Goal: Task Accomplishment & Management: Use online tool/utility

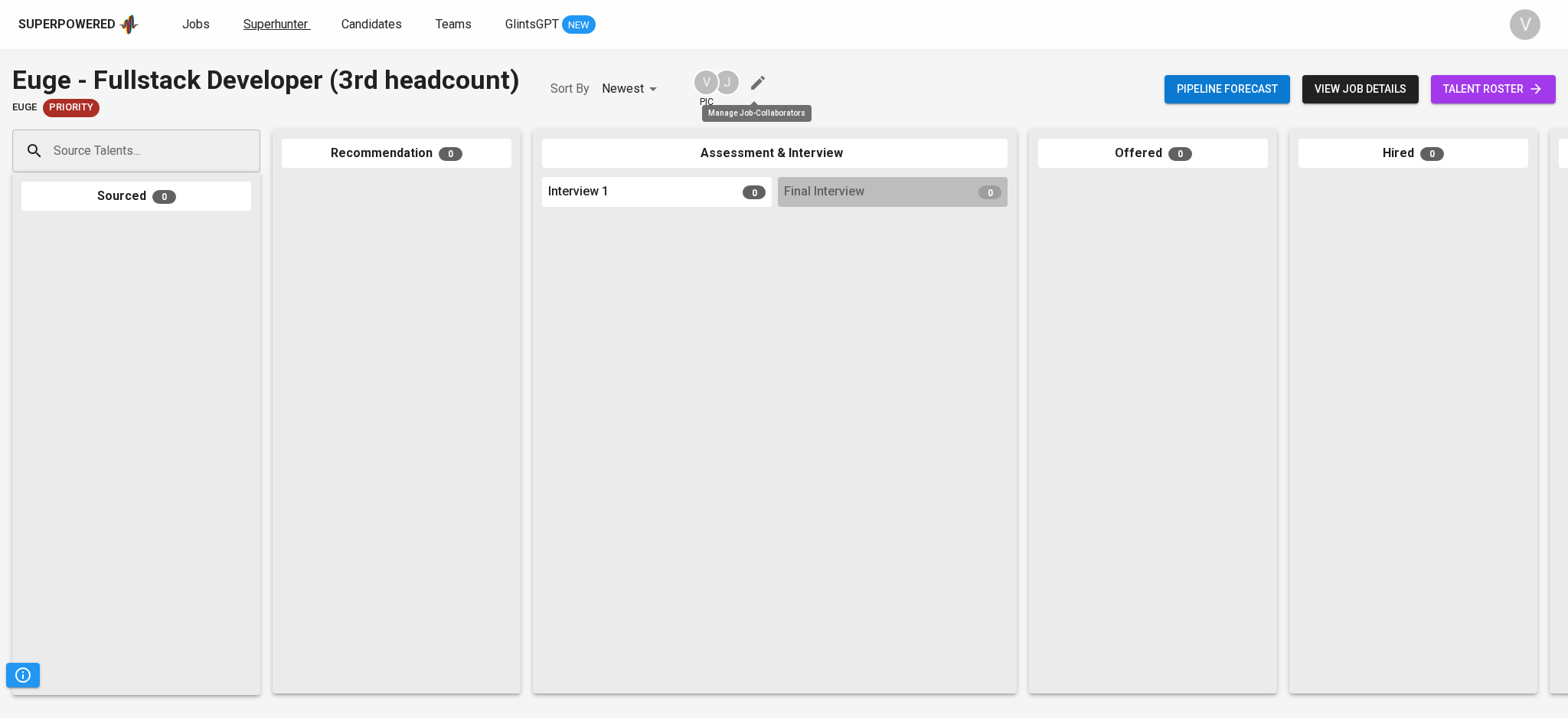
click at [278, 25] on span "Superhunter" at bounding box center [276, 24] width 65 height 14
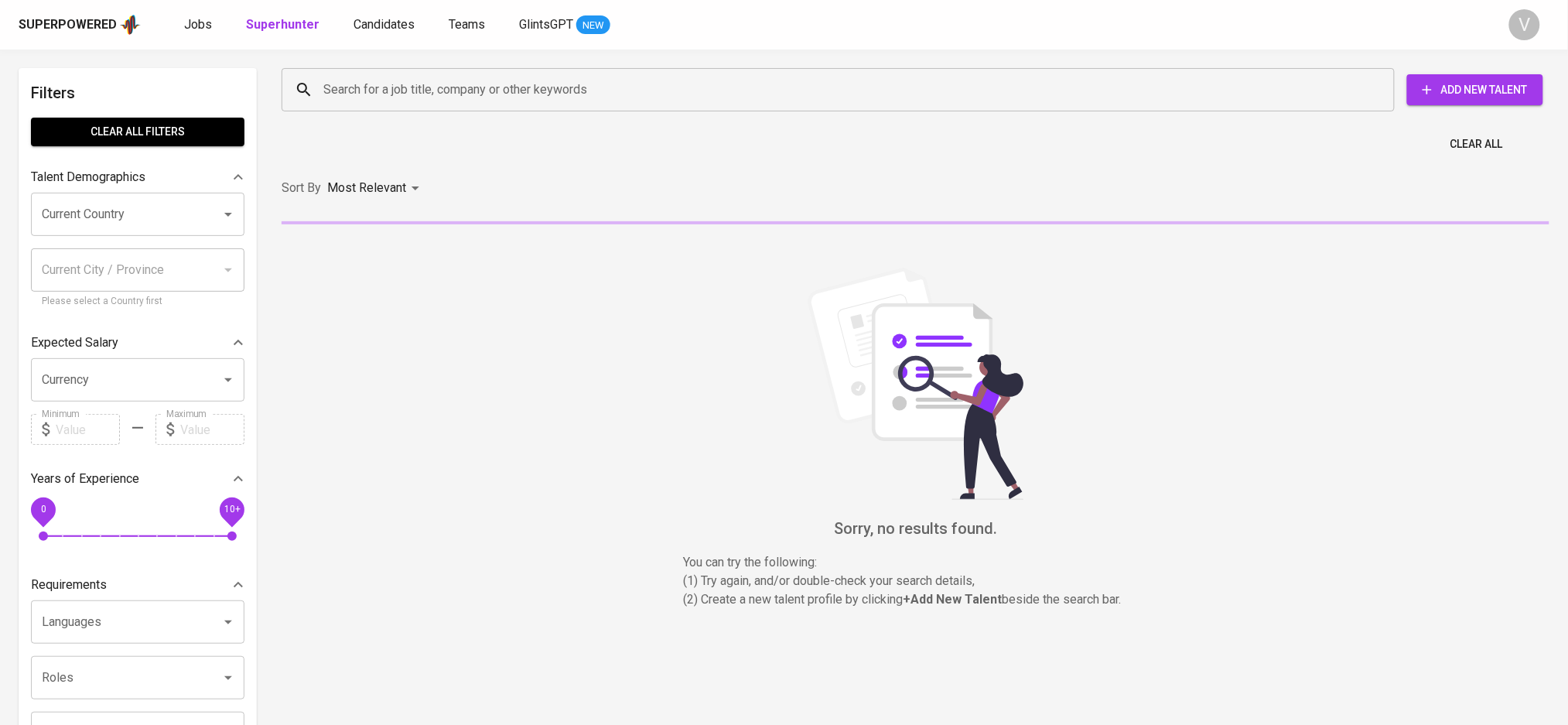
click at [353, 90] on input "Search for a job title, company or other keywords" at bounding box center [842, 89] width 1045 height 30
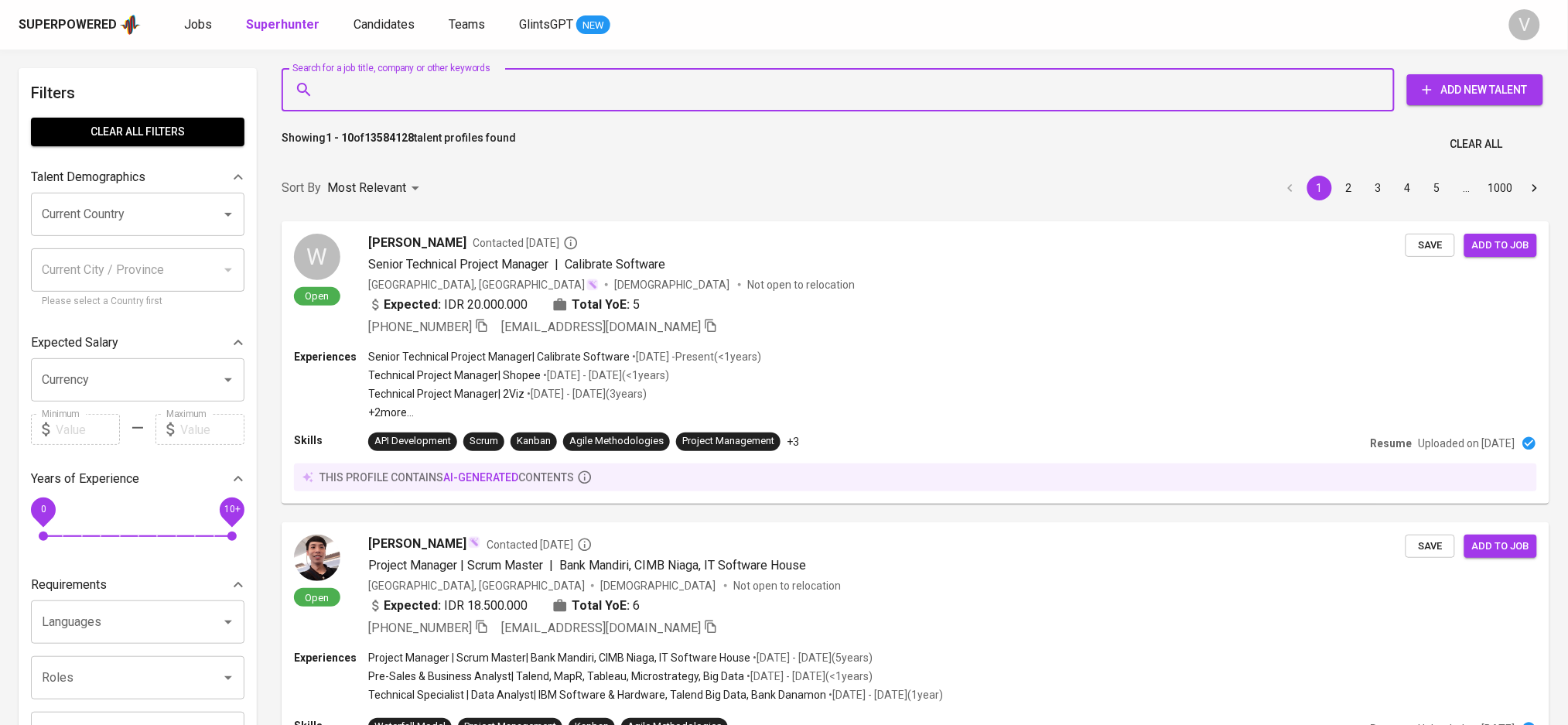
click at [62, 223] on input "Current Country" at bounding box center [116, 214] width 156 height 30
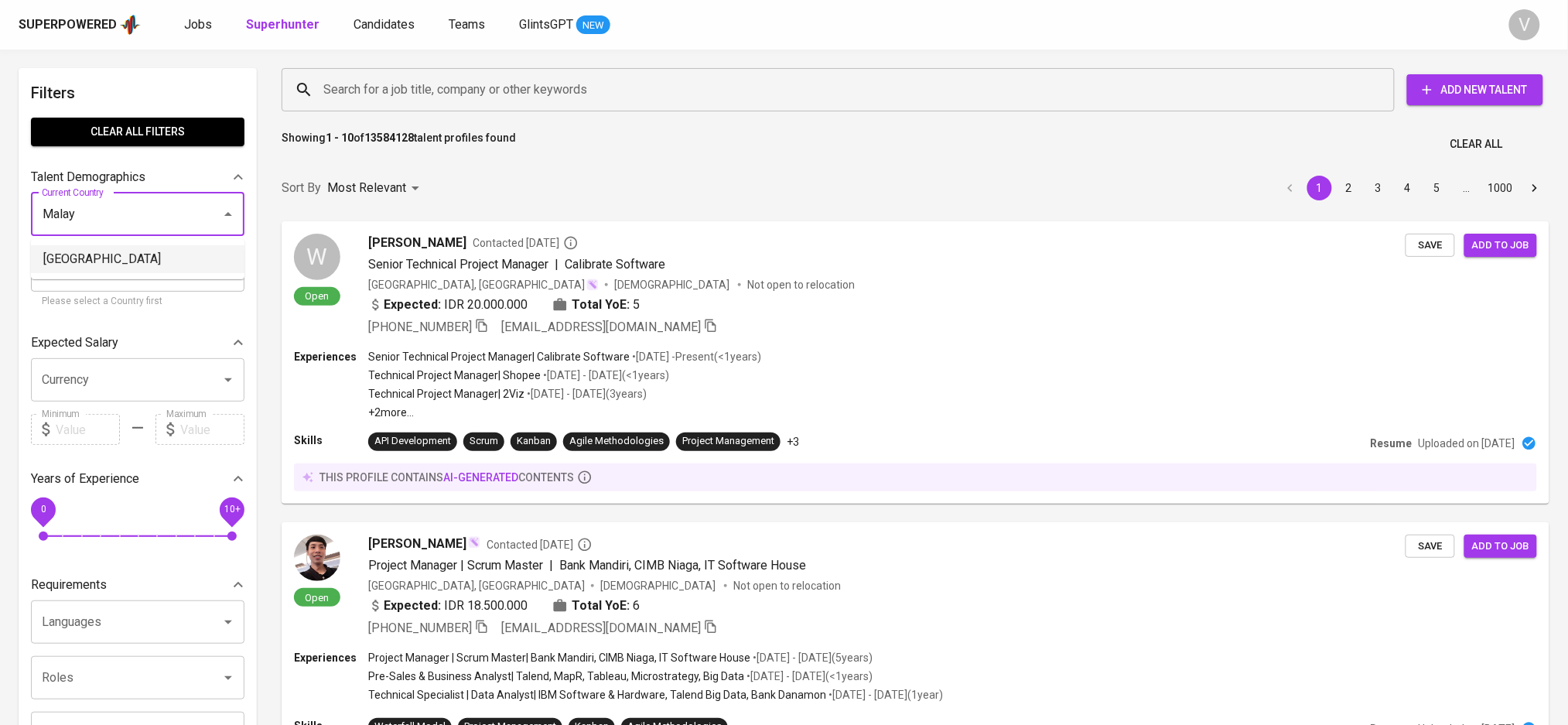
drag, startPoint x: 56, startPoint y: 256, endPoint x: 346, endPoint y: 218, distance: 292.5
click at [56, 256] on li "[GEOGRAPHIC_DATA]" at bounding box center [137, 259] width 214 height 28
type input "[GEOGRAPHIC_DATA]"
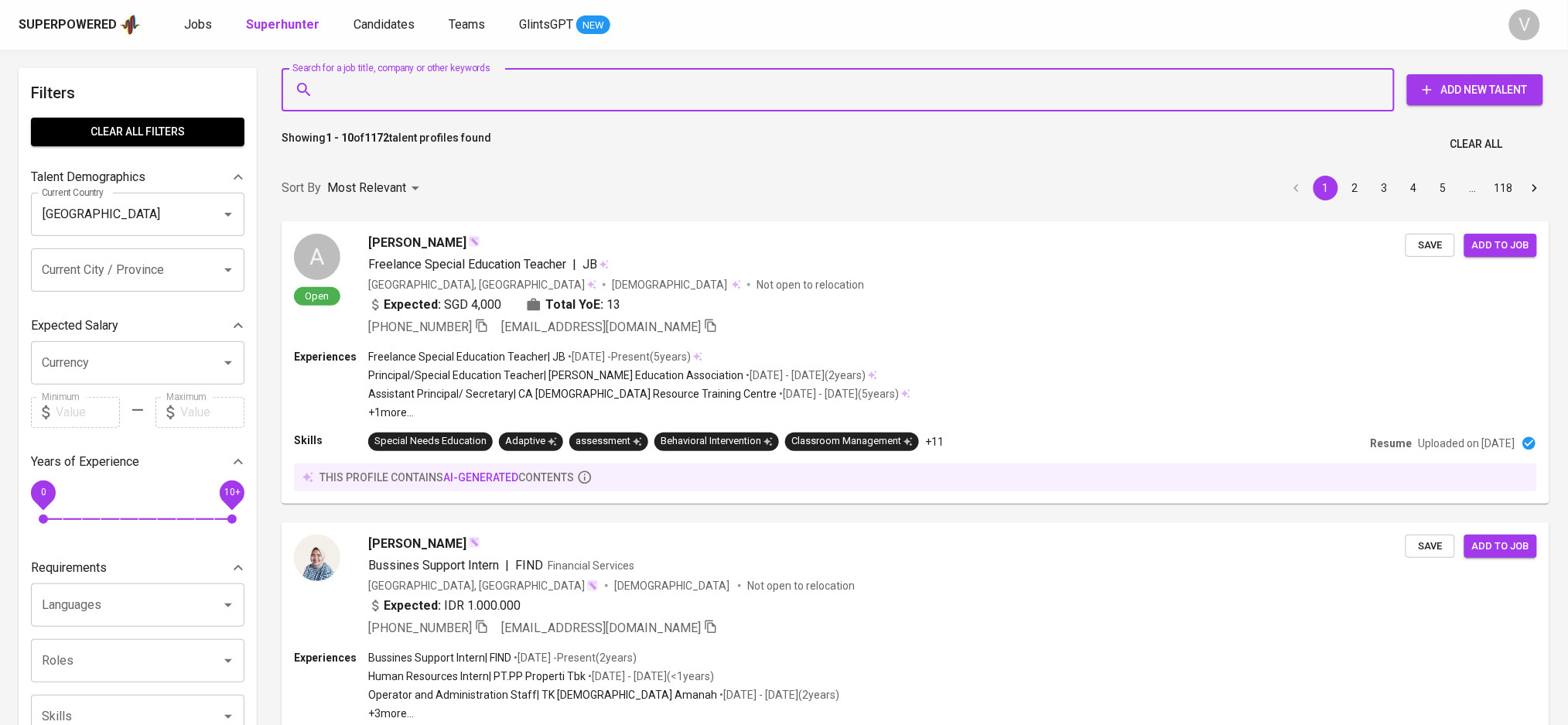
click at [379, 82] on input "Search for a job title, company or other keywords" at bounding box center [842, 89] width 1045 height 30
paste input "[PERSON_NAME] from Glints Malaysia here, I lead the recruitment practice suppor…"
type input "[PERSON_NAME] from Glints Malaysia here, I lead the recruitment practice suppor…"
type input "F"
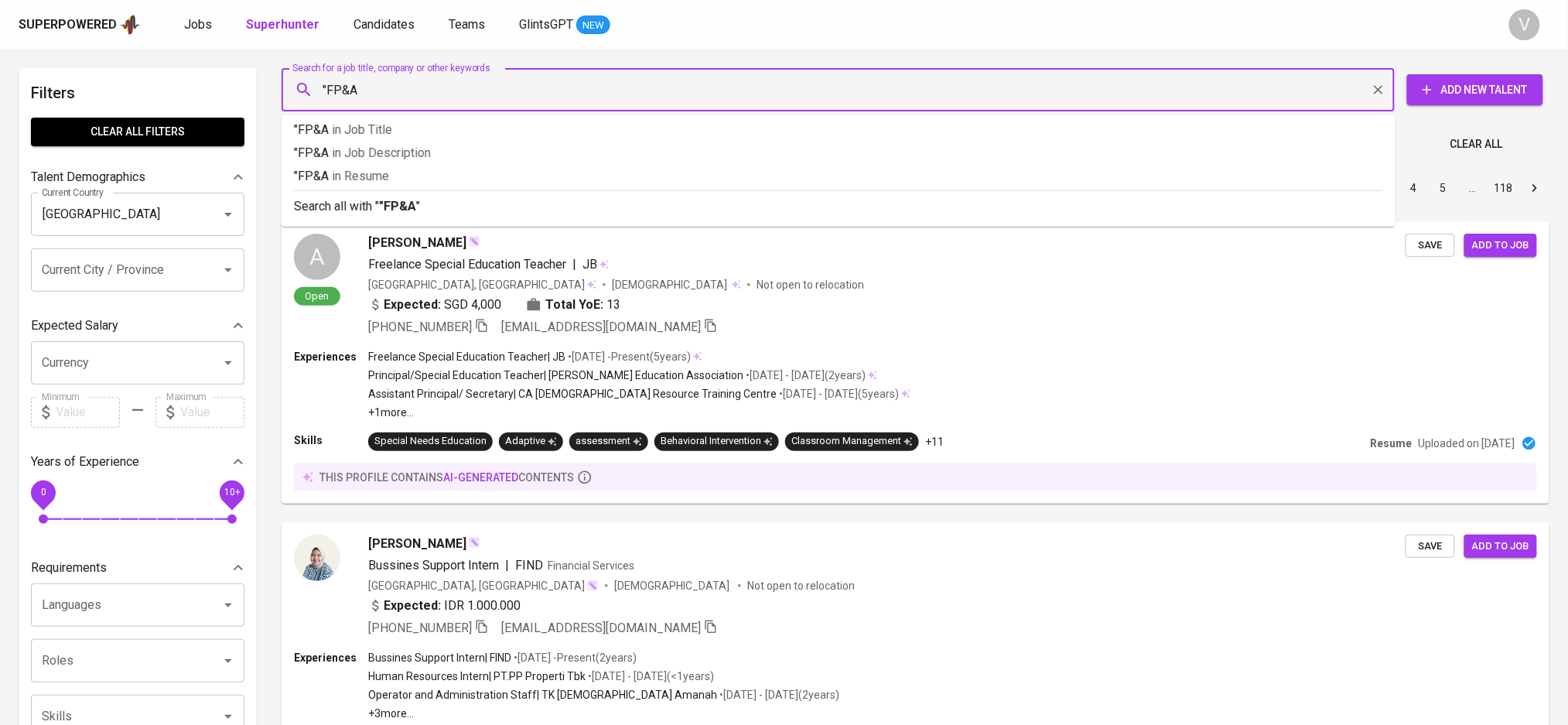
type input ""FP&A""
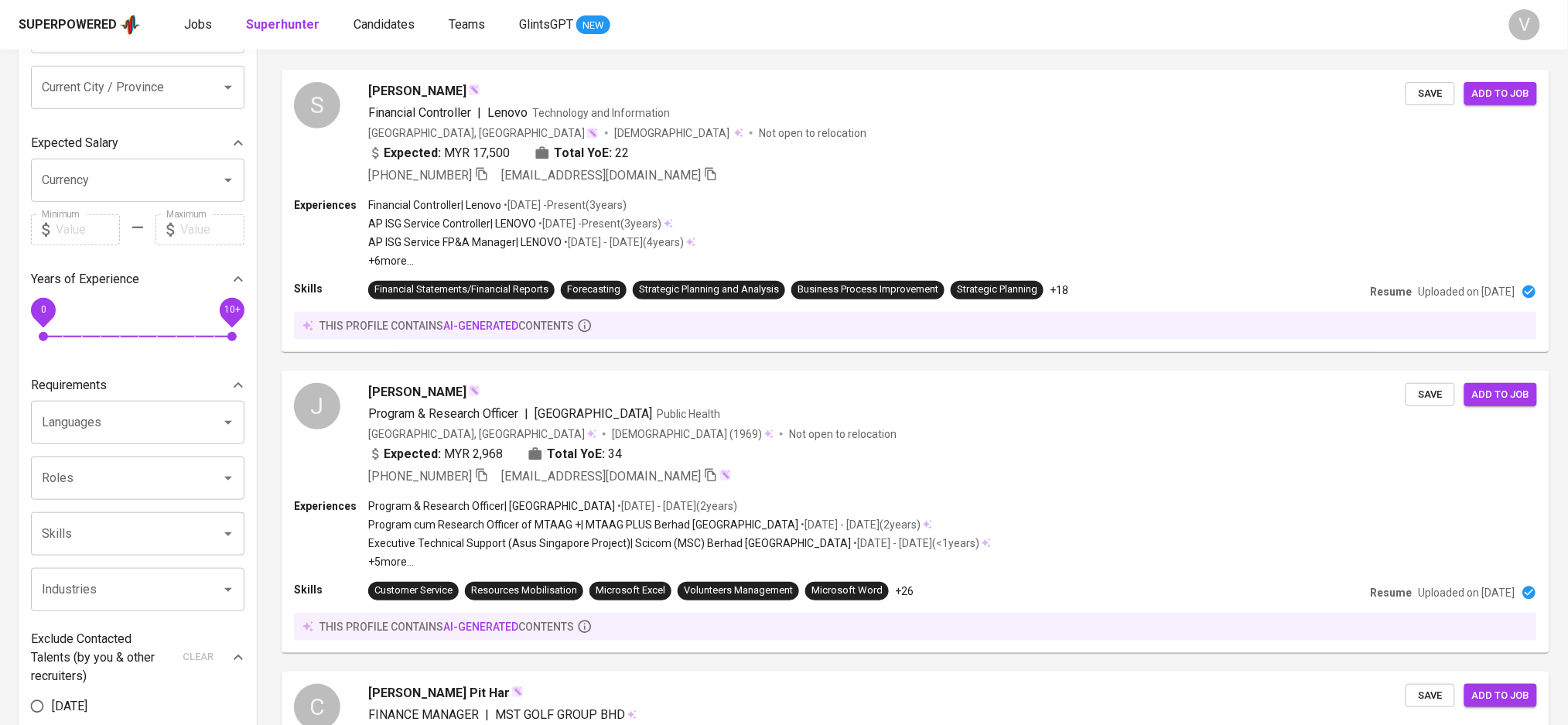
scroll to position [206, 0]
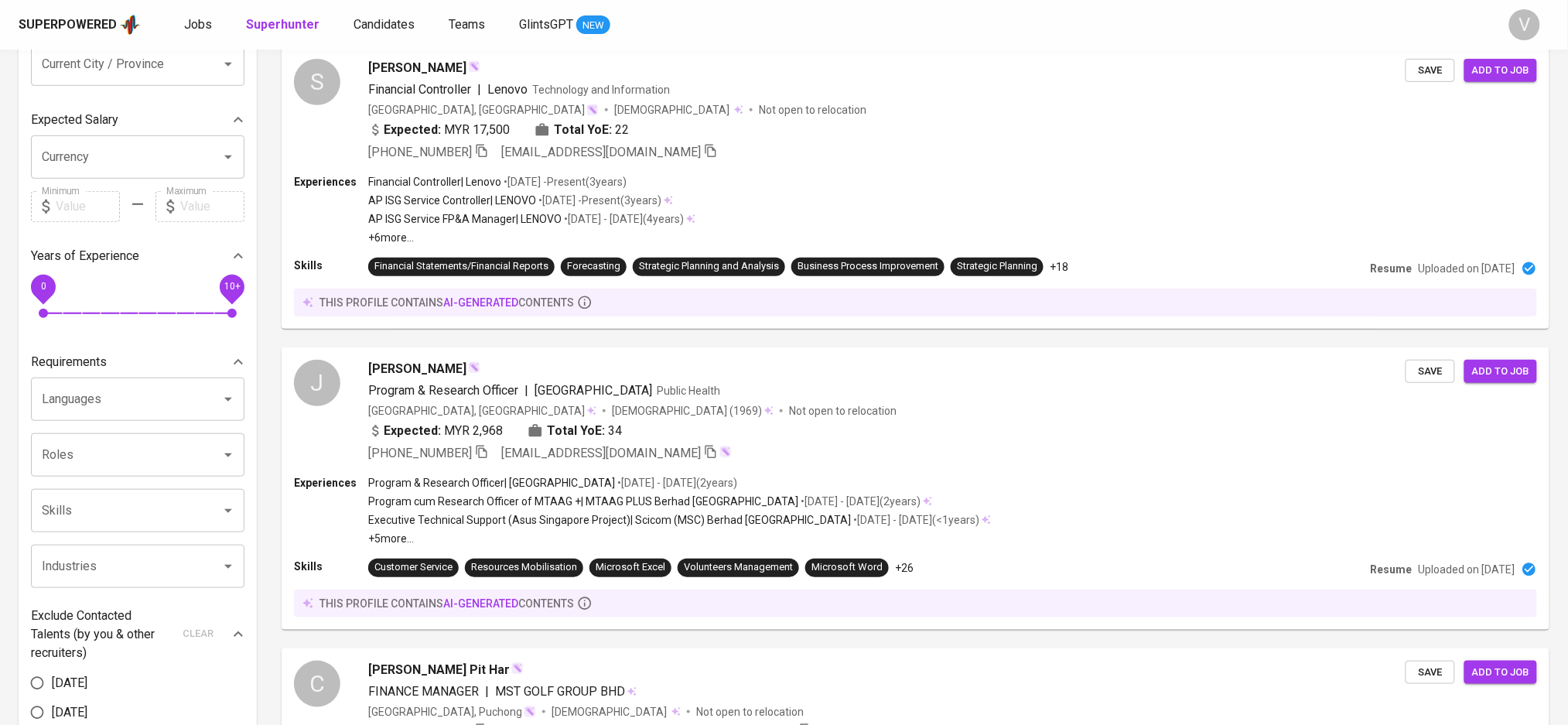
click at [126, 161] on input "Currency" at bounding box center [116, 156] width 156 height 30
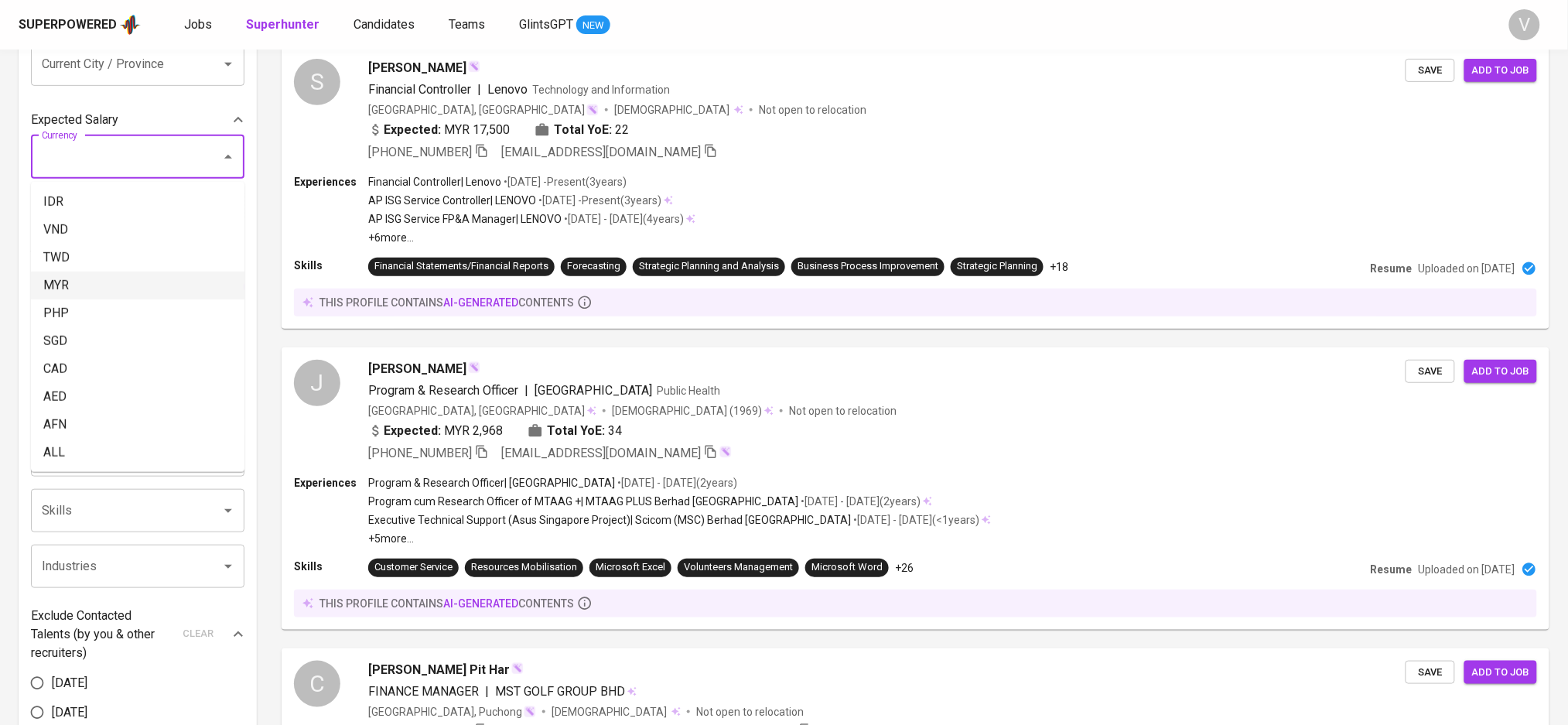
click at [54, 279] on li "MYR" at bounding box center [137, 285] width 214 height 28
type input "MYR"
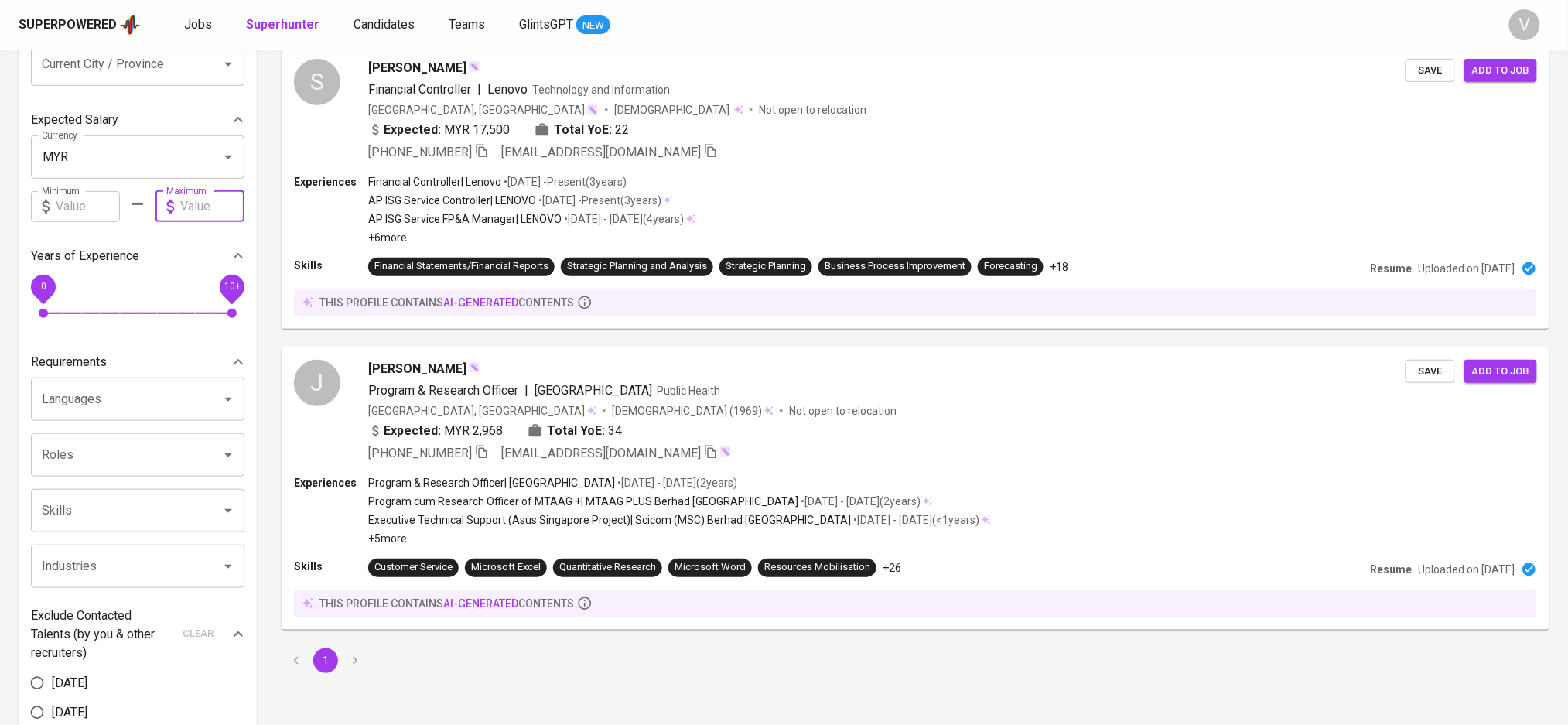
click at [186, 214] on input "text" at bounding box center [212, 206] width 64 height 31
type input "15,000"
click at [69, 206] on input "text" at bounding box center [87, 206] width 64 height 31
type input "7,000"
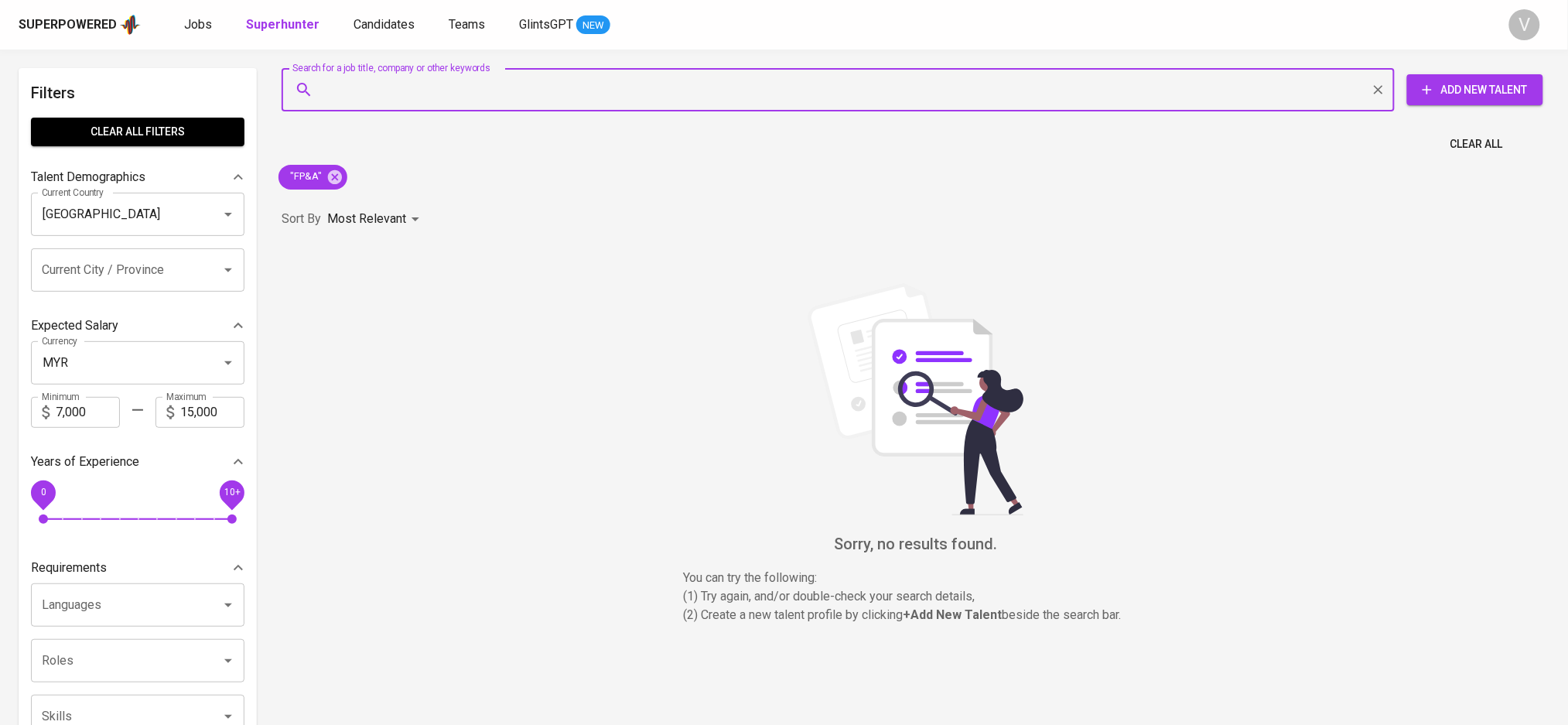
click at [371, 92] on input "Search for a job title, company or other keywords" at bounding box center [842, 89] width 1045 height 30
click at [206, 413] on input "15,000" at bounding box center [212, 412] width 64 height 31
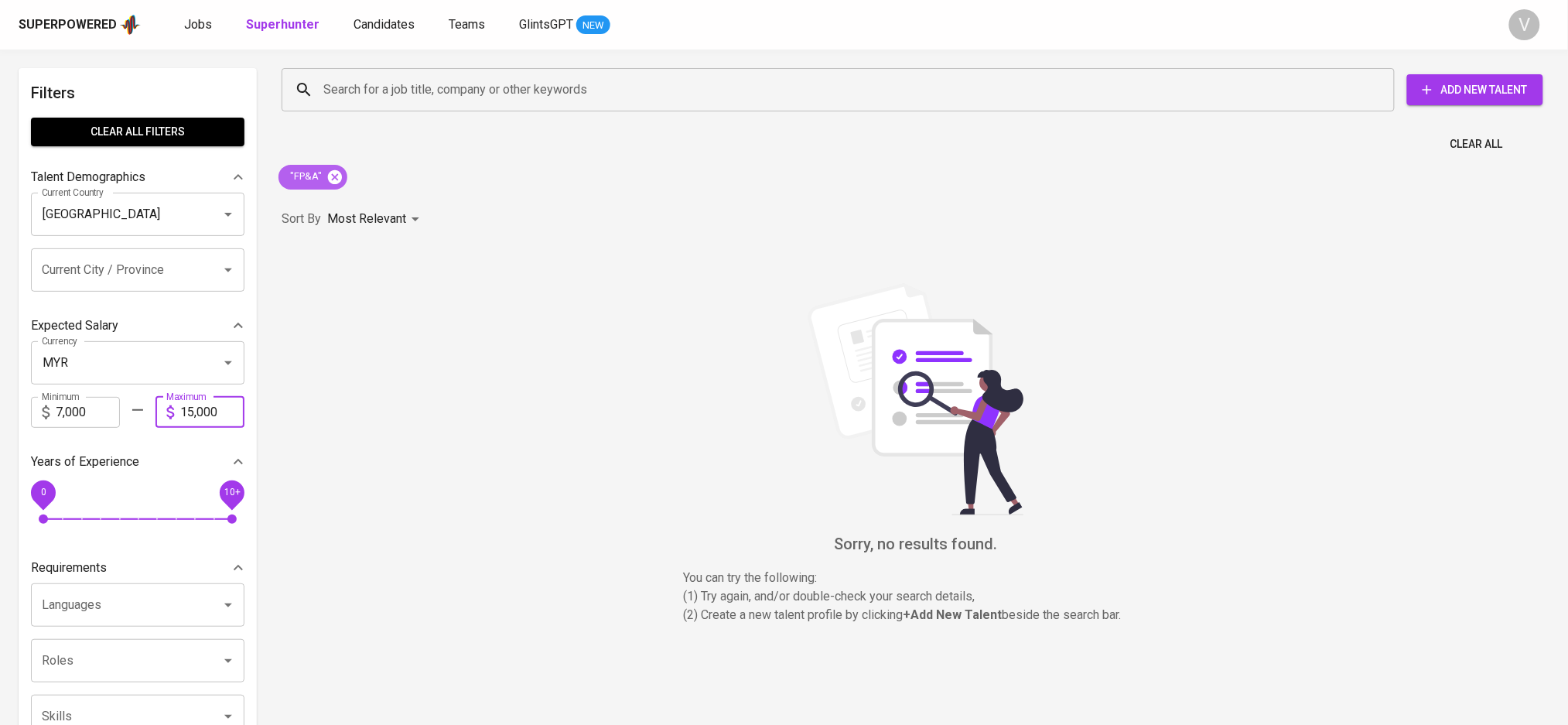
click at [333, 181] on icon at bounding box center [335, 176] width 14 height 14
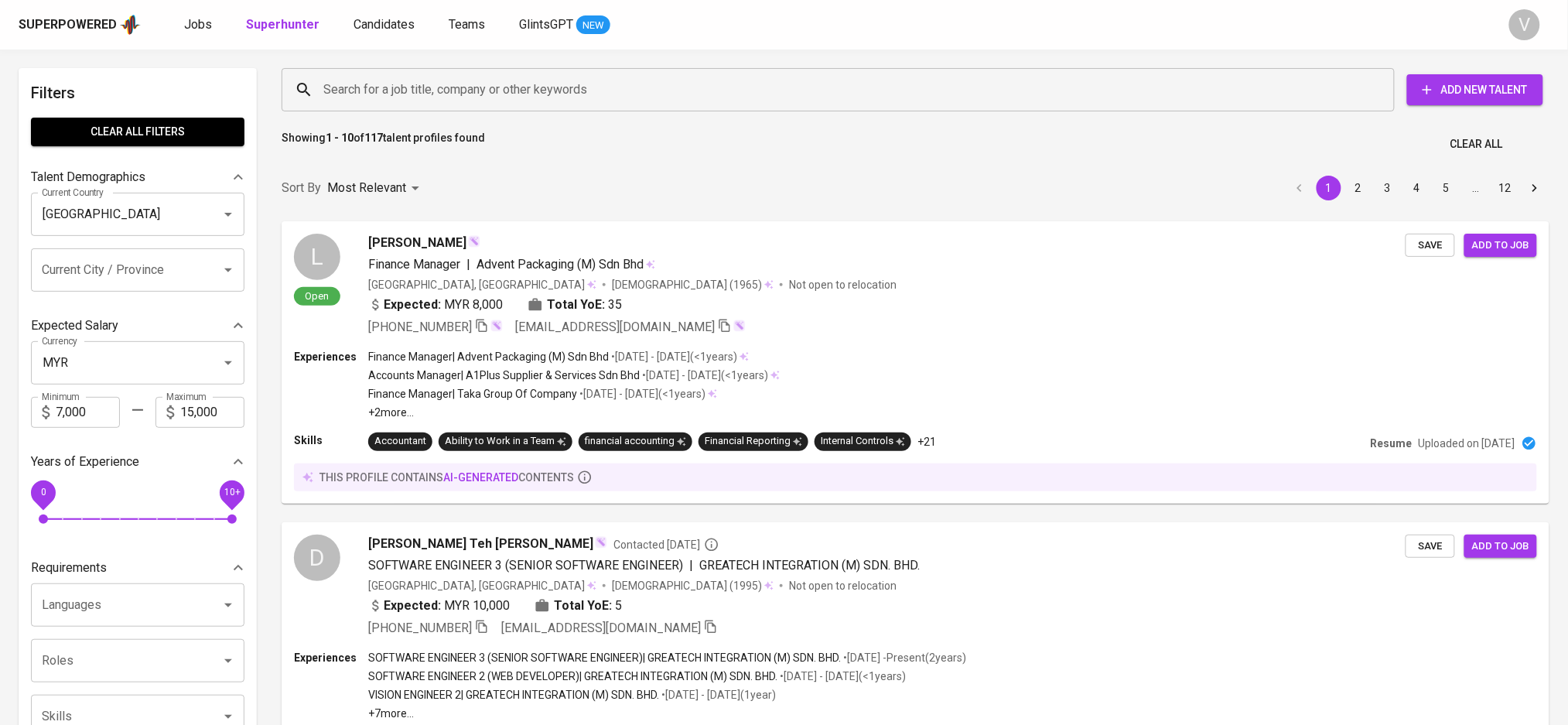
click at [346, 82] on input "Search for a job title, company or other keywords" at bounding box center [842, 89] width 1045 height 30
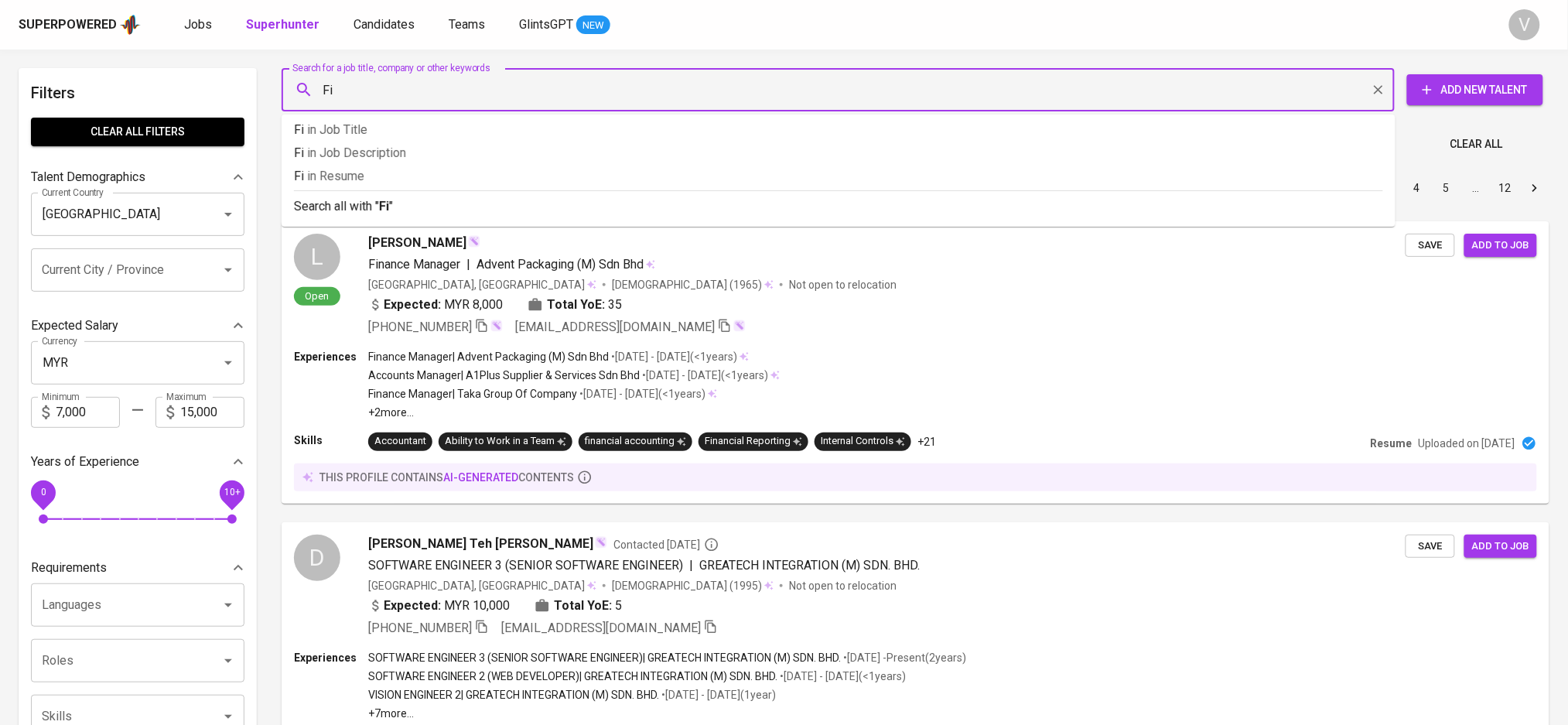
type input "F"
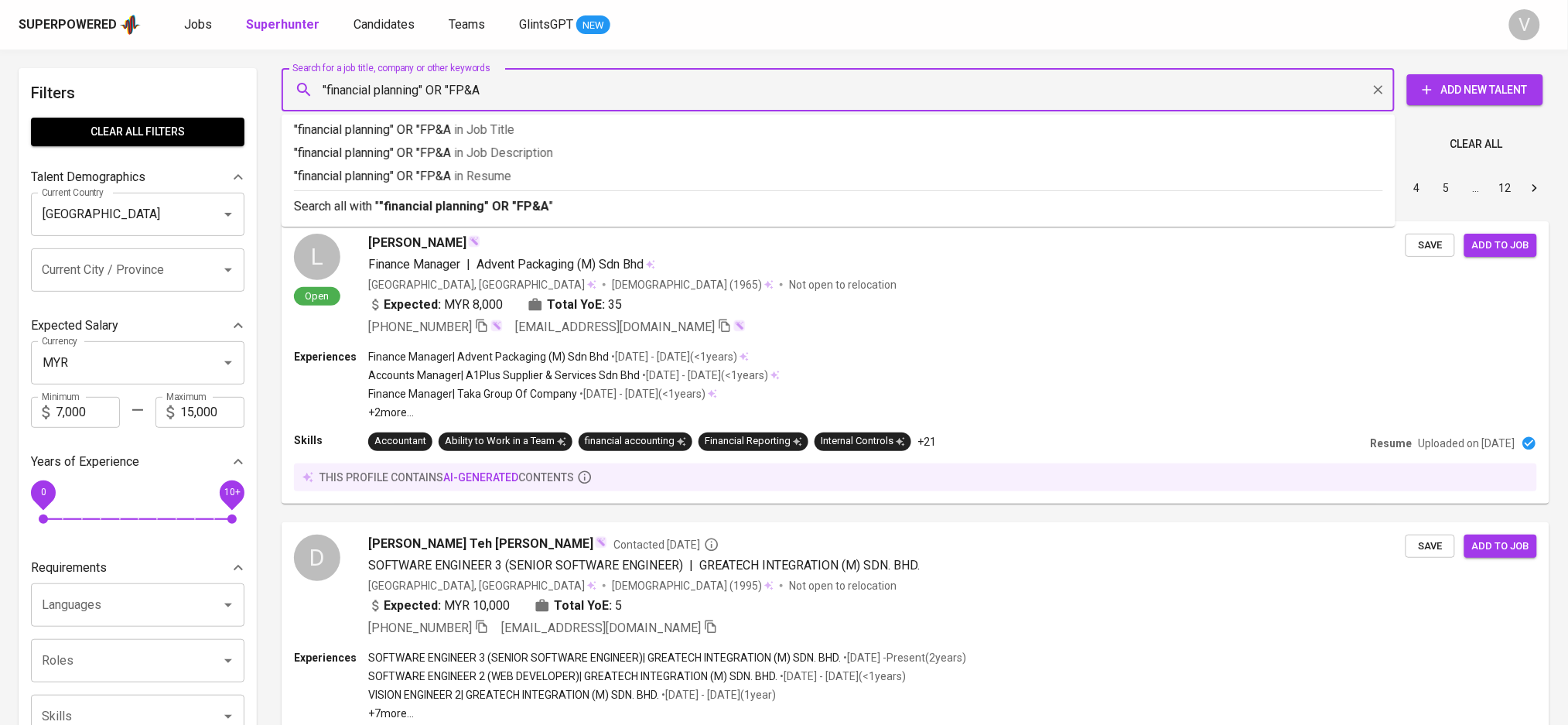
type input ""financial planning" OR "FP&A""
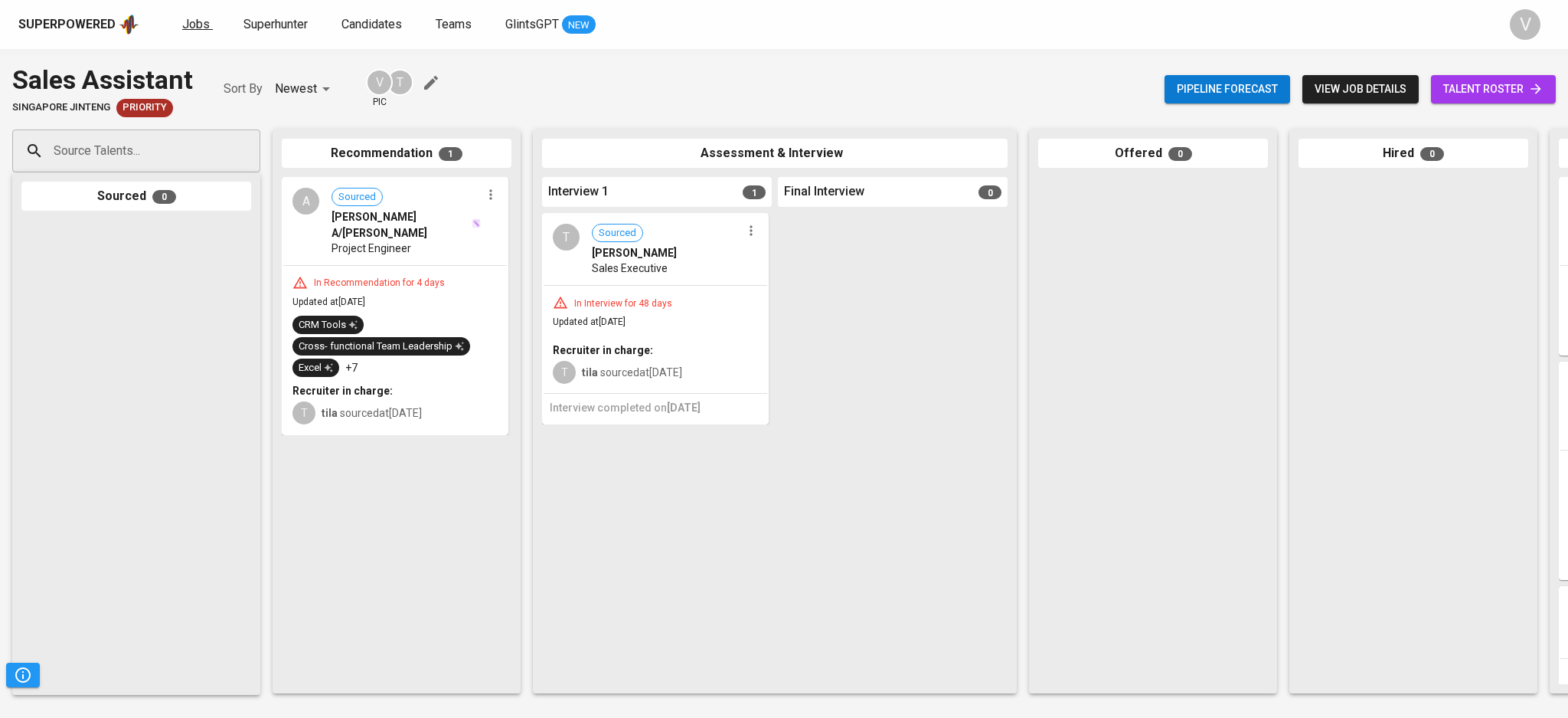
click at [192, 22] on span "Jobs" at bounding box center [196, 24] width 28 height 14
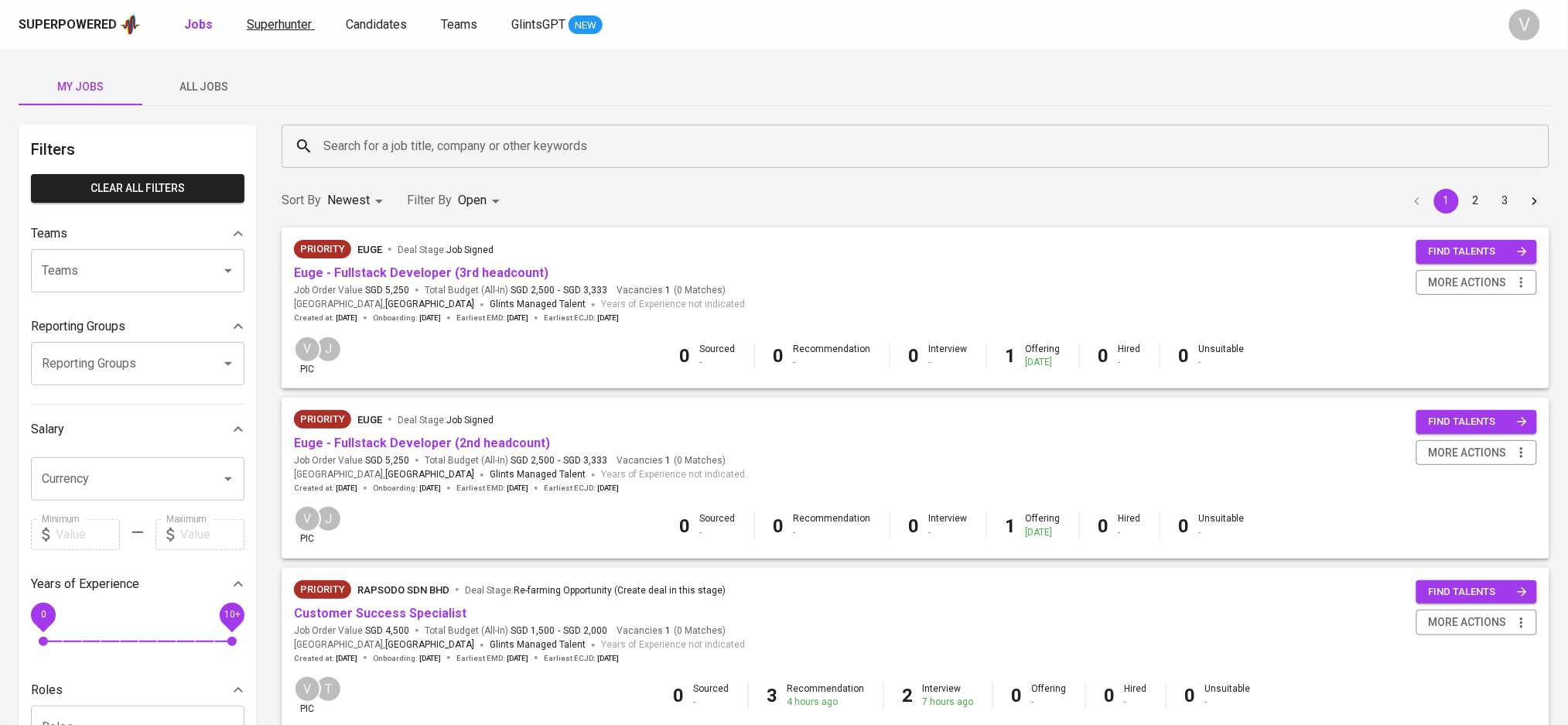
click at [260, 21] on span "Superhunter" at bounding box center [279, 24] width 65 height 14
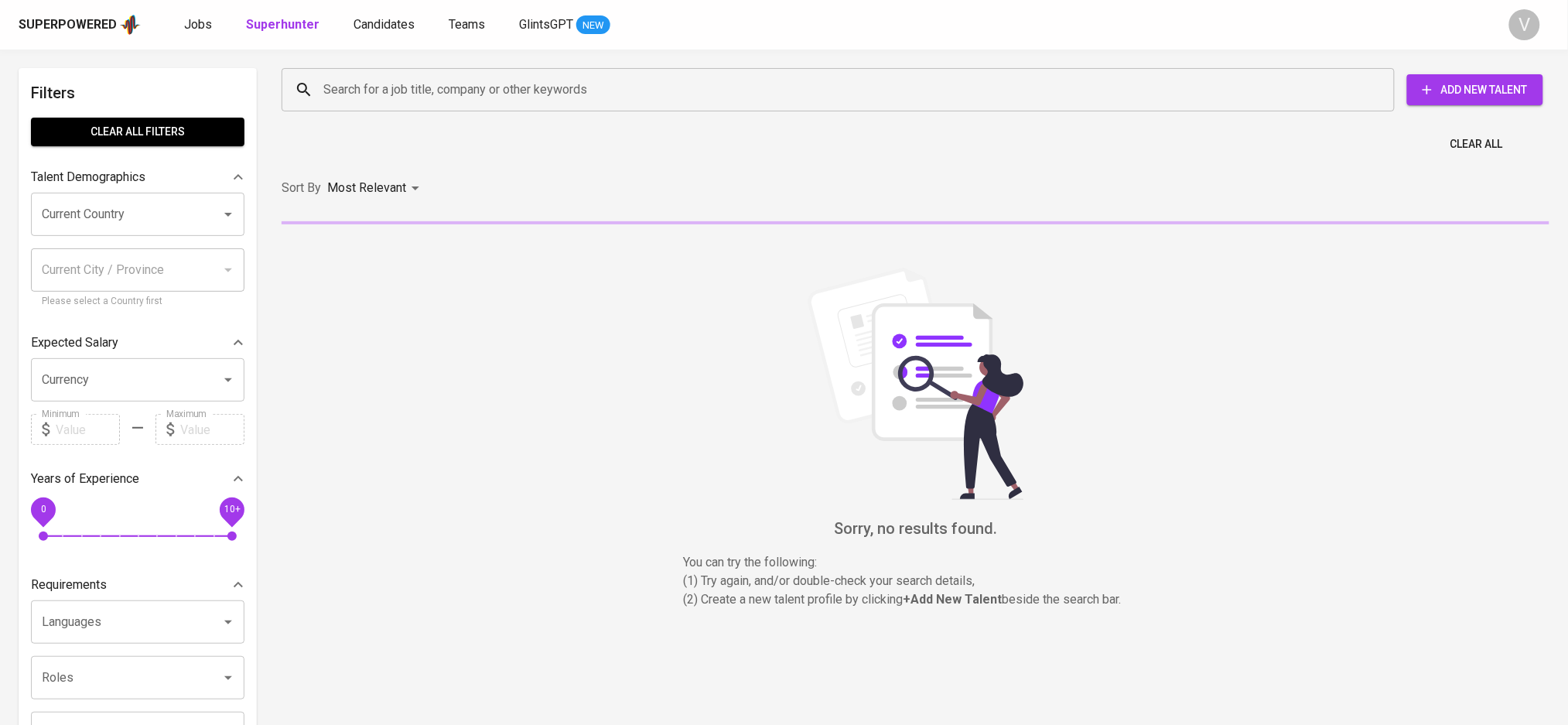
click at [414, 98] on input "Search for a job title, company or other keywords" at bounding box center [842, 89] width 1045 height 30
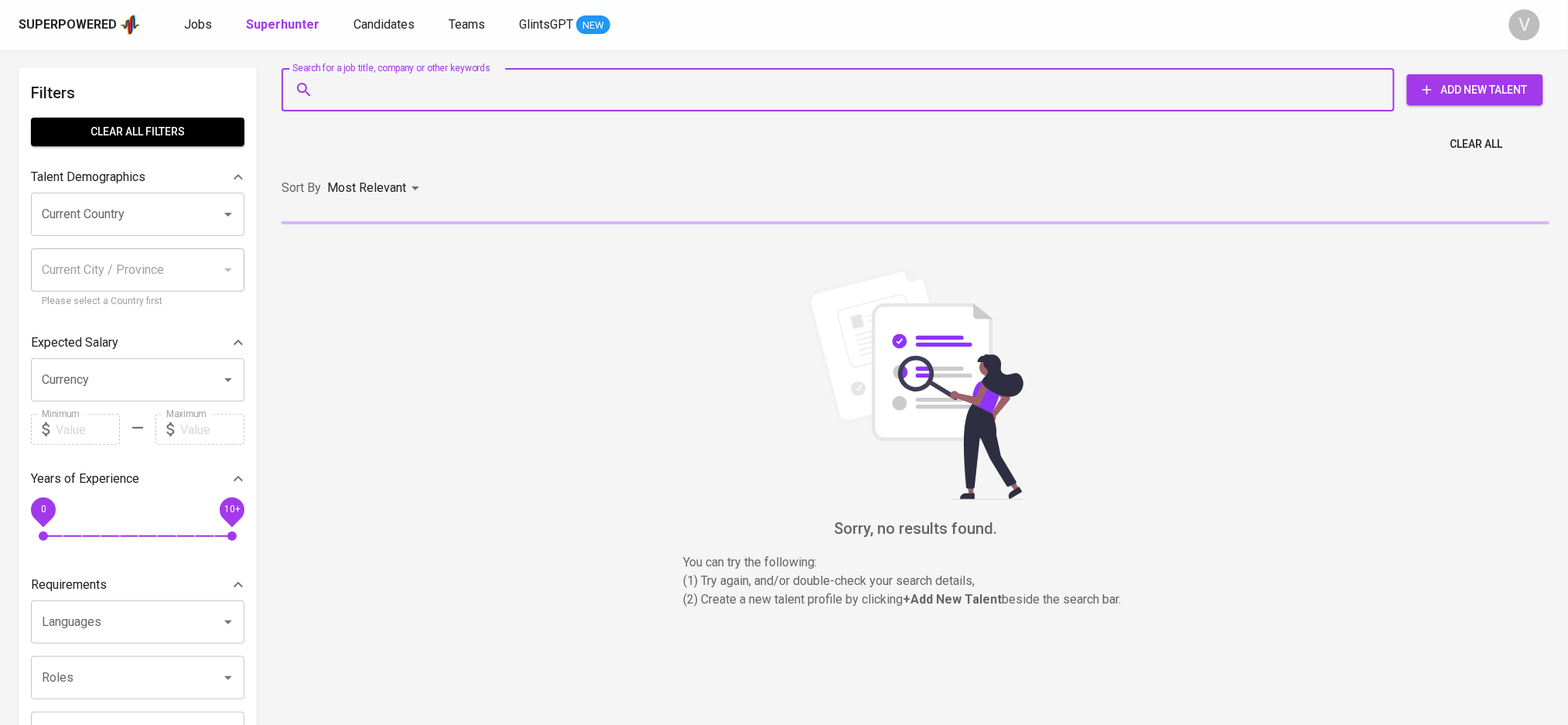
type input "f"
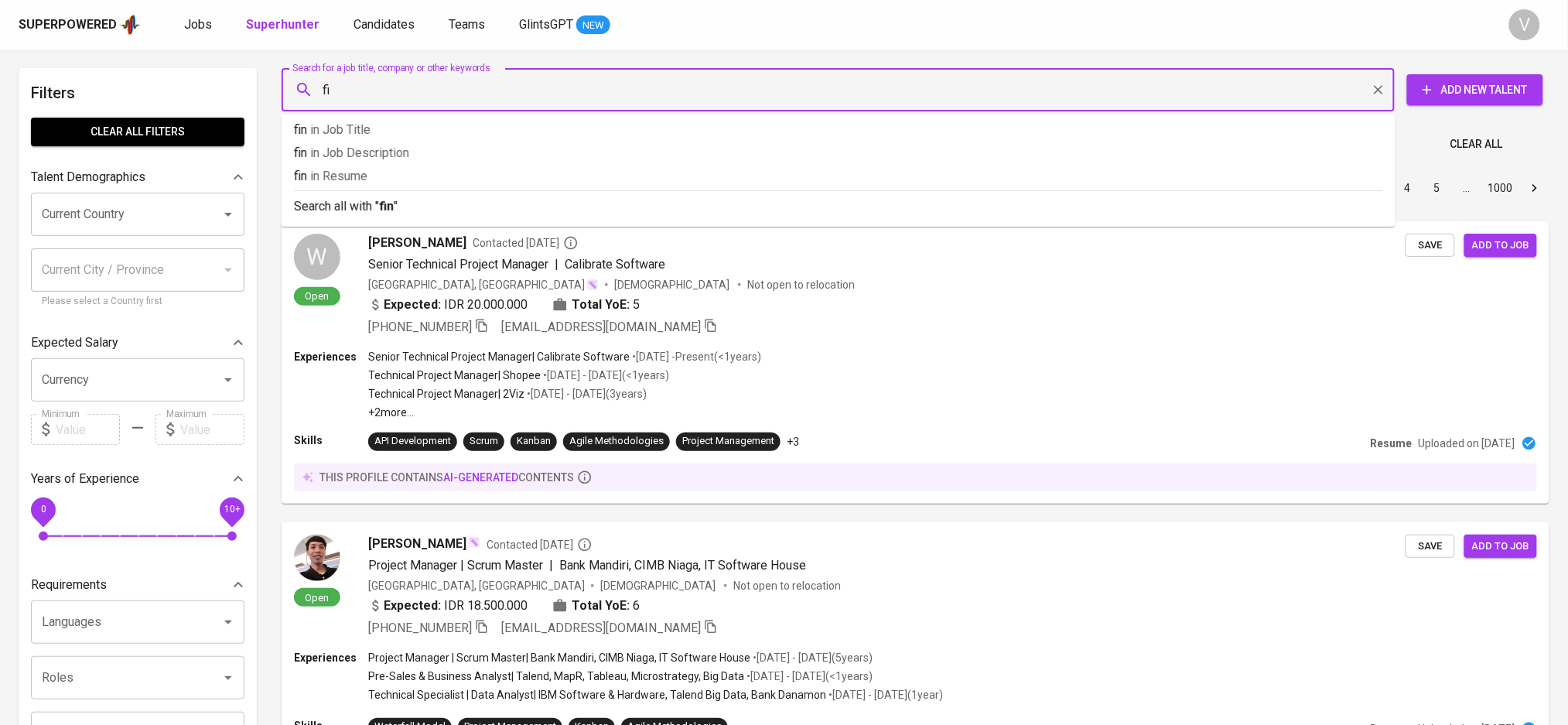
type input "f"
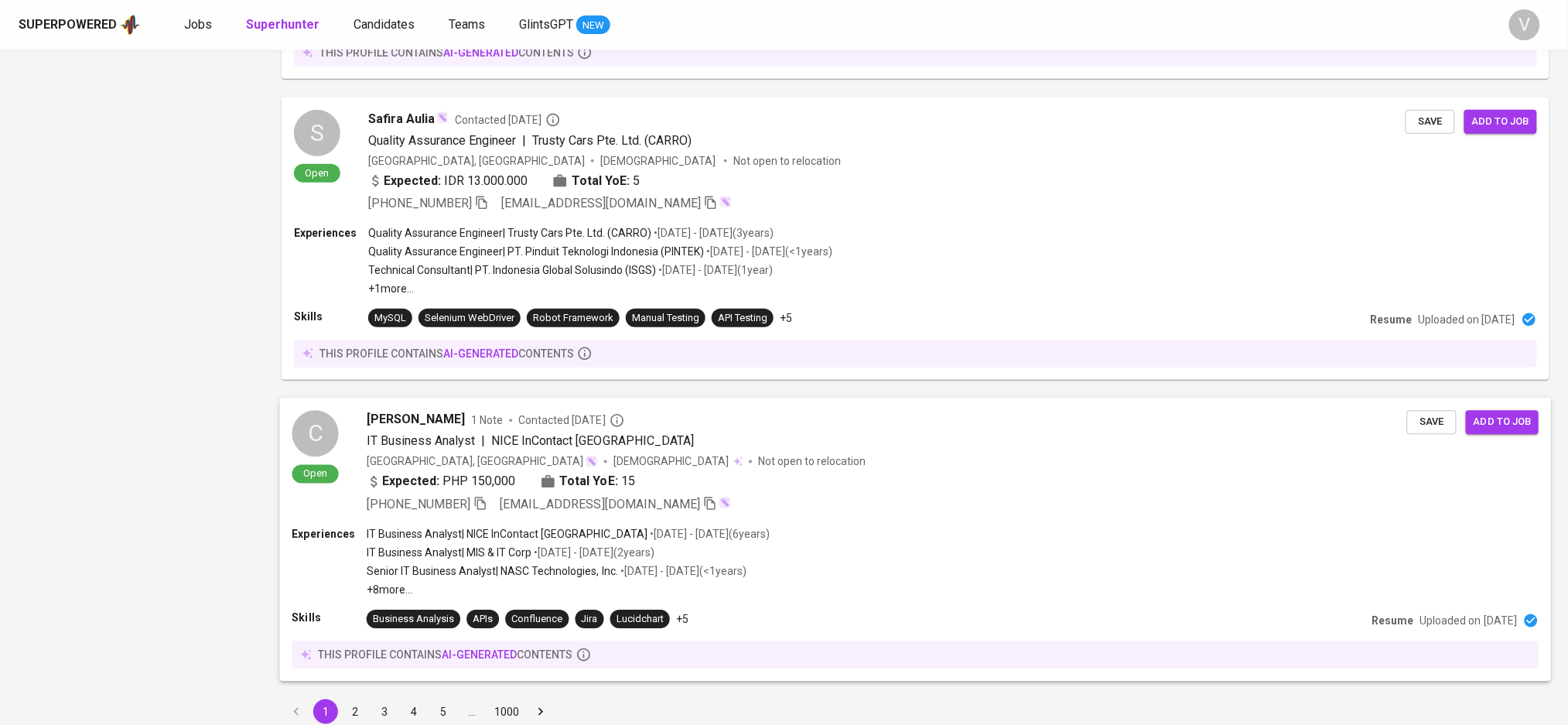
scroll to position [2419, 0]
